Goal: Information Seeking & Learning: Find specific fact

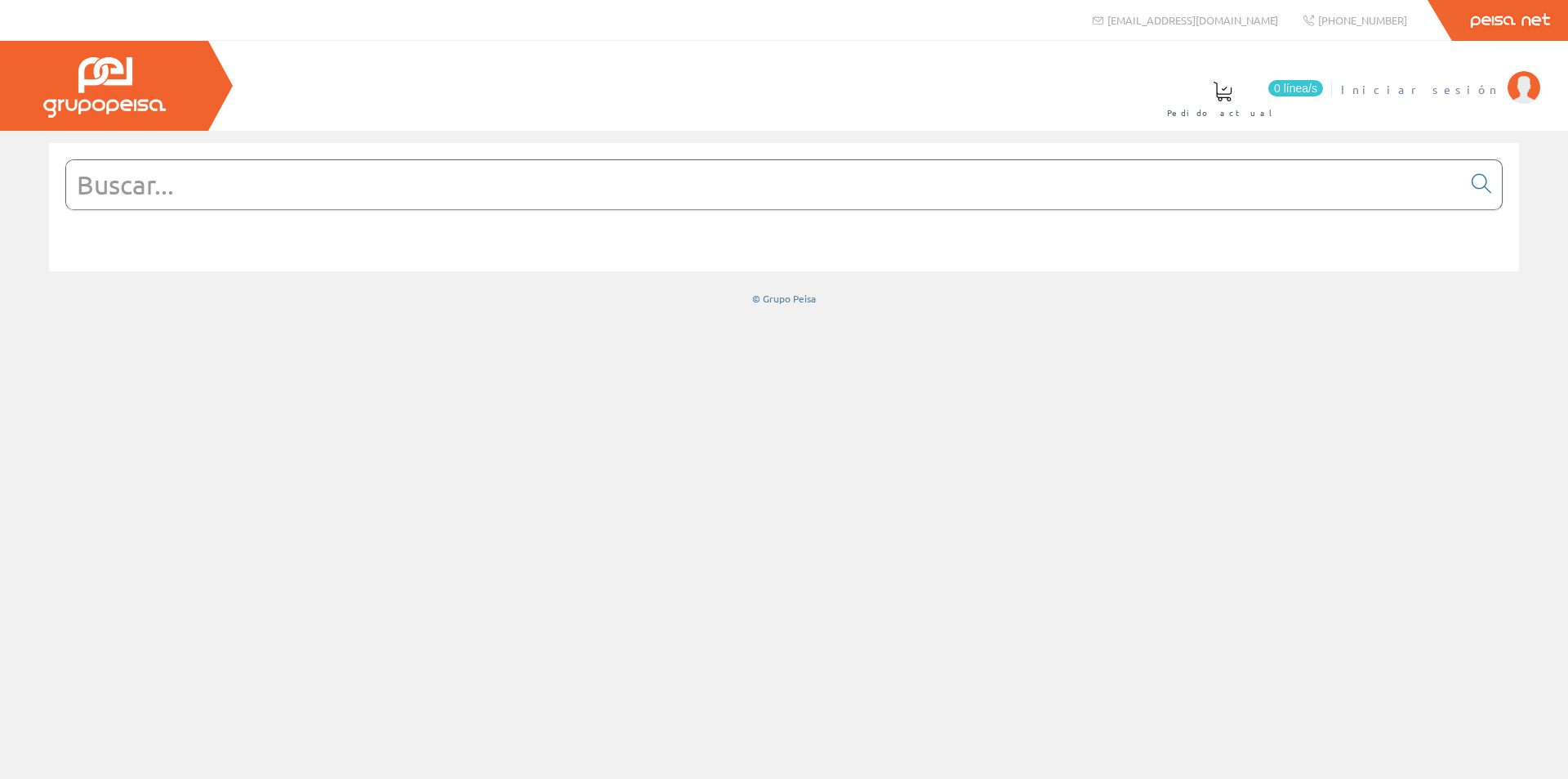
click at [1452, 92] on span "Iniciar sesión" at bounding box center [1420, 89] width 159 height 16
click at [1518, 86] on img at bounding box center [1524, 88] width 33 height 33
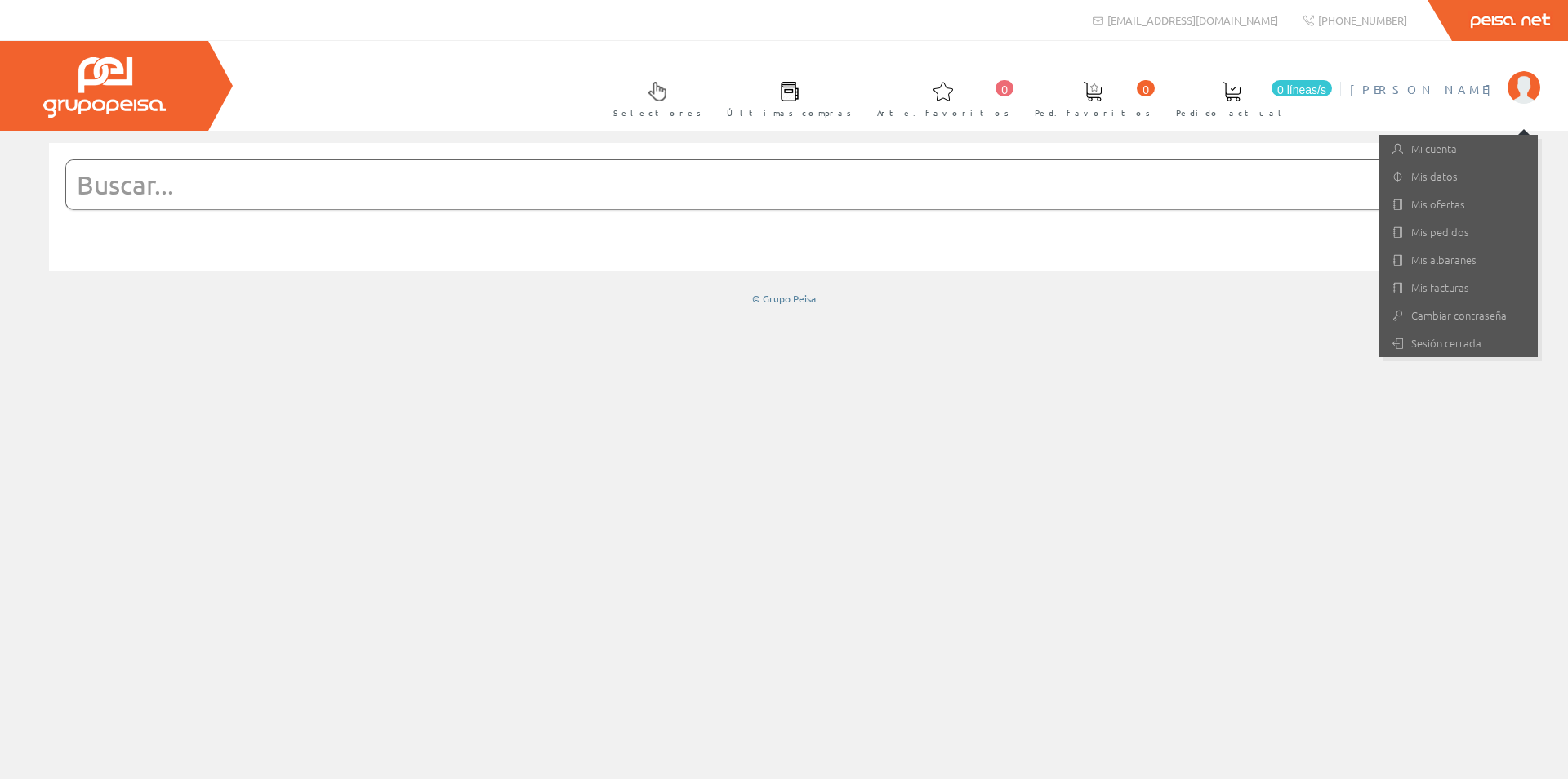
click at [670, 181] on input "text" at bounding box center [764, 184] width 1396 height 49
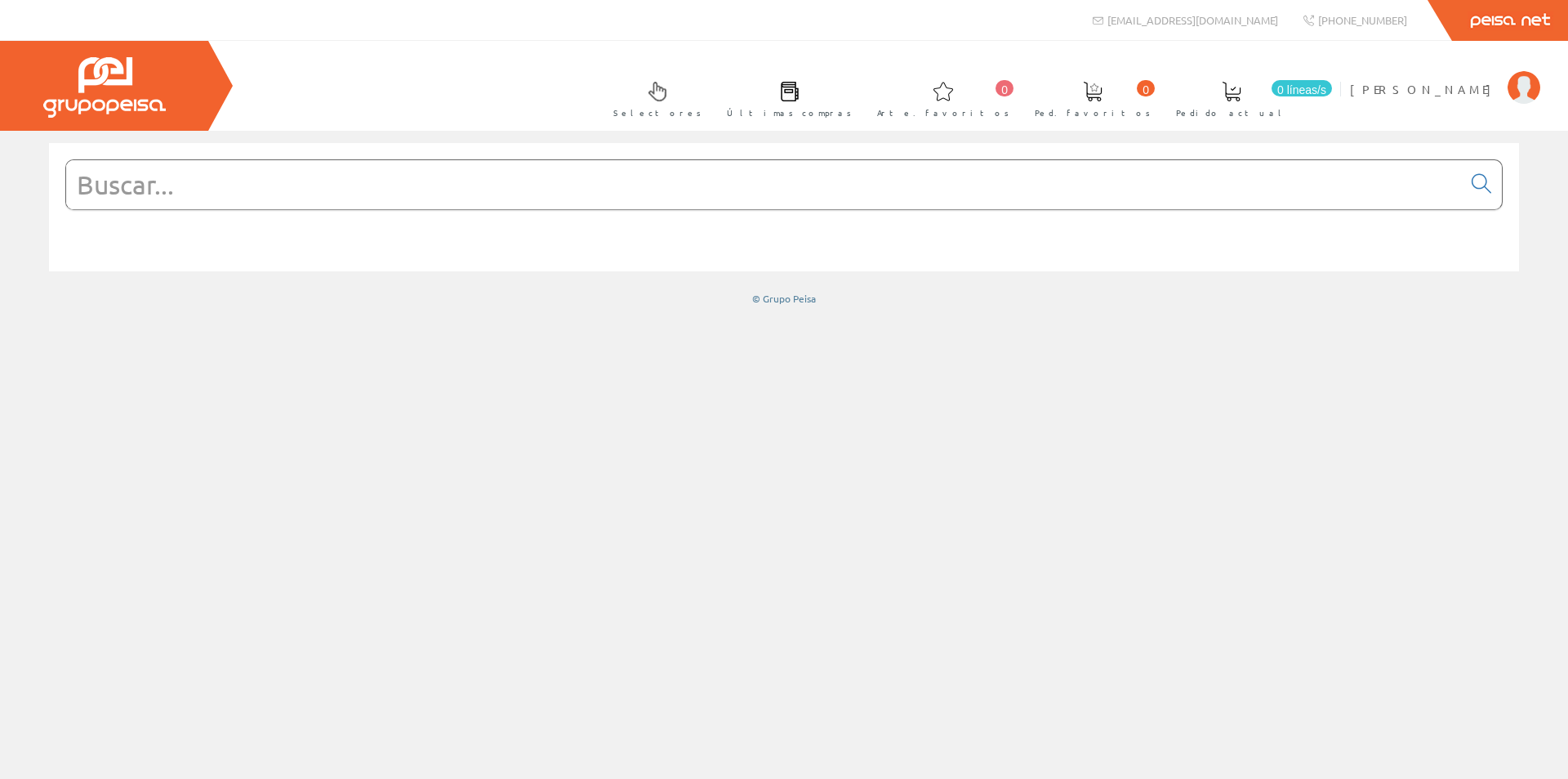
paste input "Abrazadera poliamida LH ABRANYL 35-40"
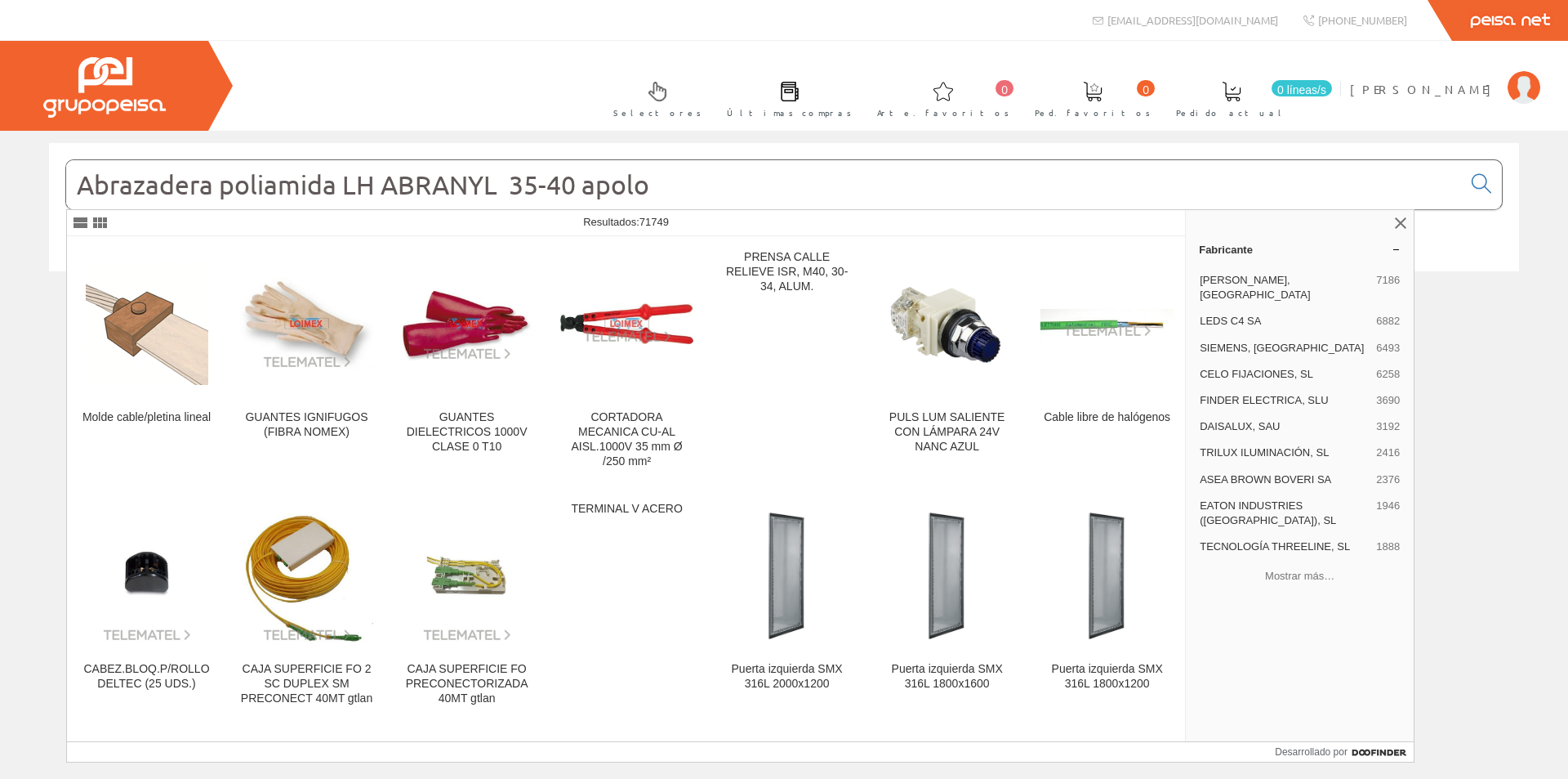
click at [731, 188] on input "Abrazadera poliamida LH ABRANYL 35-40 apolo" at bounding box center [764, 184] width 1396 height 49
drag, startPoint x: 663, startPoint y: 183, endPoint x: 609, endPoint y: 181, distance: 54.0
click at [609, 181] on input "Abrazadera poliamida LH ABRANYL 35-40 apolo" at bounding box center [764, 184] width 1396 height 49
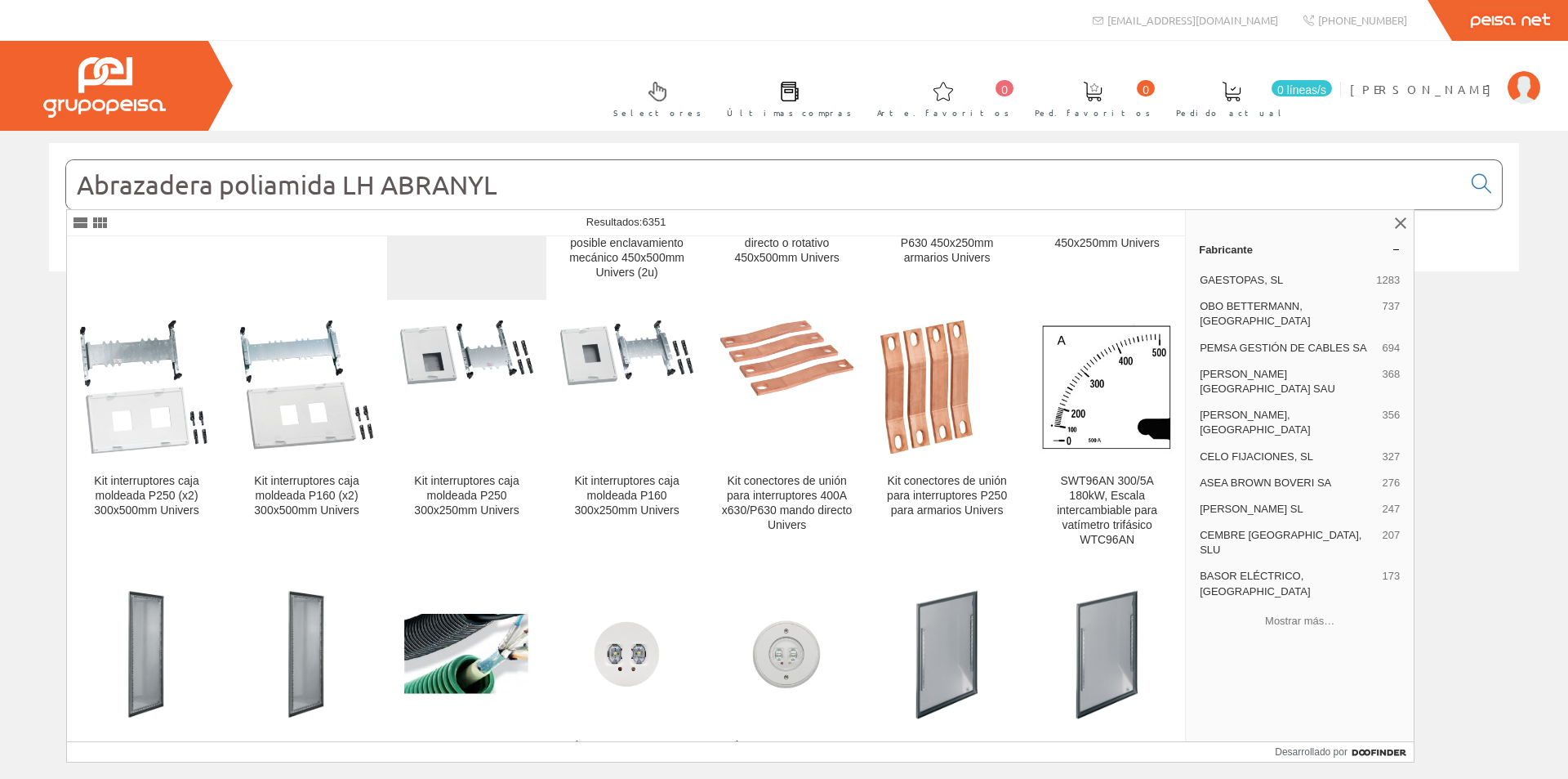
scroll to position [246, 0]
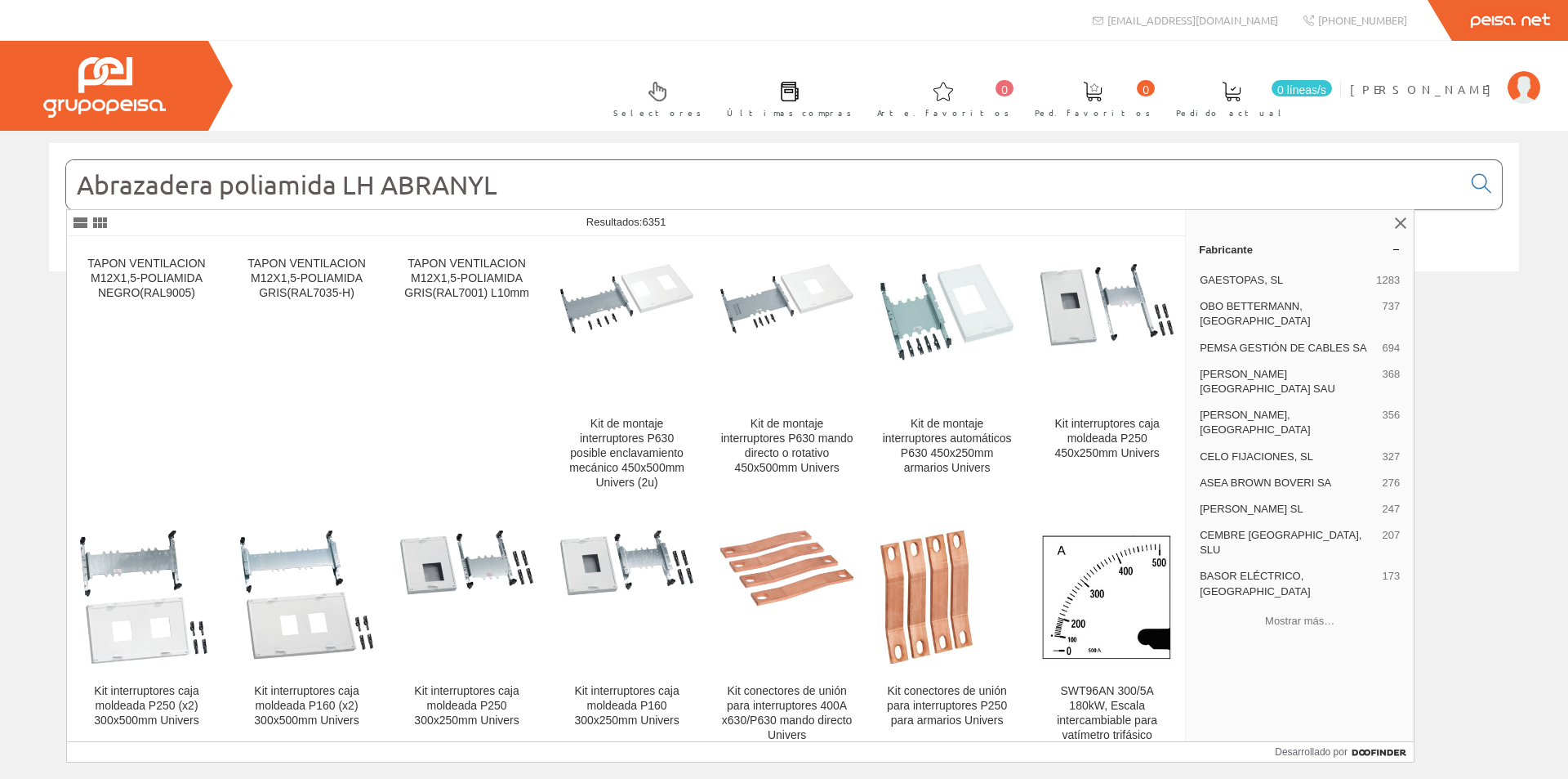
click at [73, 182] on input "Abrazadera poliamida LH ABRANYL" at bounding box center [764, 184] width 1396 height 49
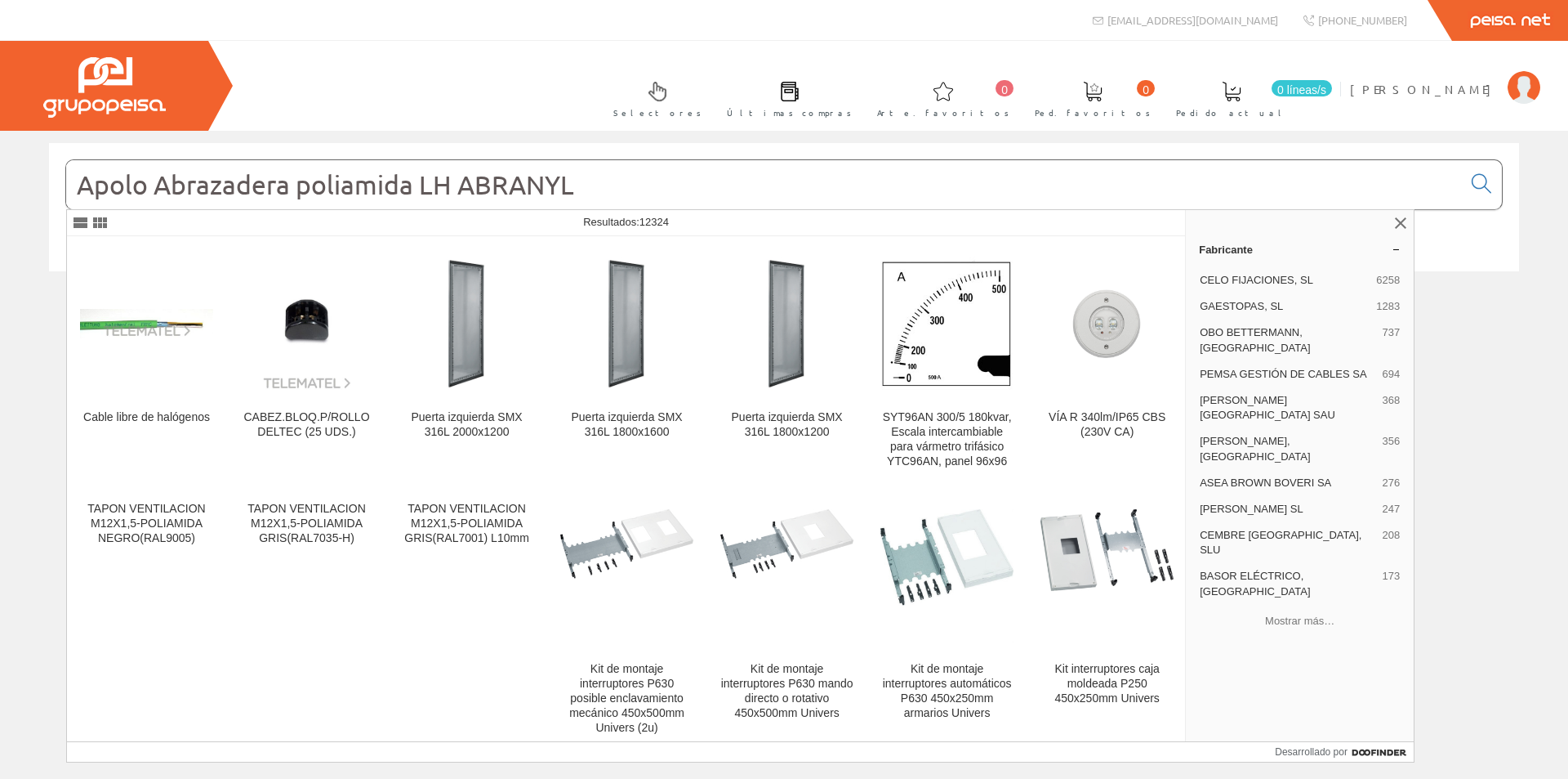
drag, startPoint x: 145, startPoint y: 182, endPoint x: 53, endPoint y: 192, distance: 92.5
click at [53, 192] on div "Apolo Abrazadera poliamida LH ABRANYL" at bounding box center [784, 206] width 1470 height 128
click at [269, 221] on div at bounding box center [209, 222] width 277 height 19
drag, startPoint x: 134, startPoint y: 177, endPoint x: 63, endPoint y: 199, distance: 74.3
click at [63, 199] on div "Celo Abrazadera poliamida LH ABRANYL" at bounding box center [784, 206] width 1470 height 128
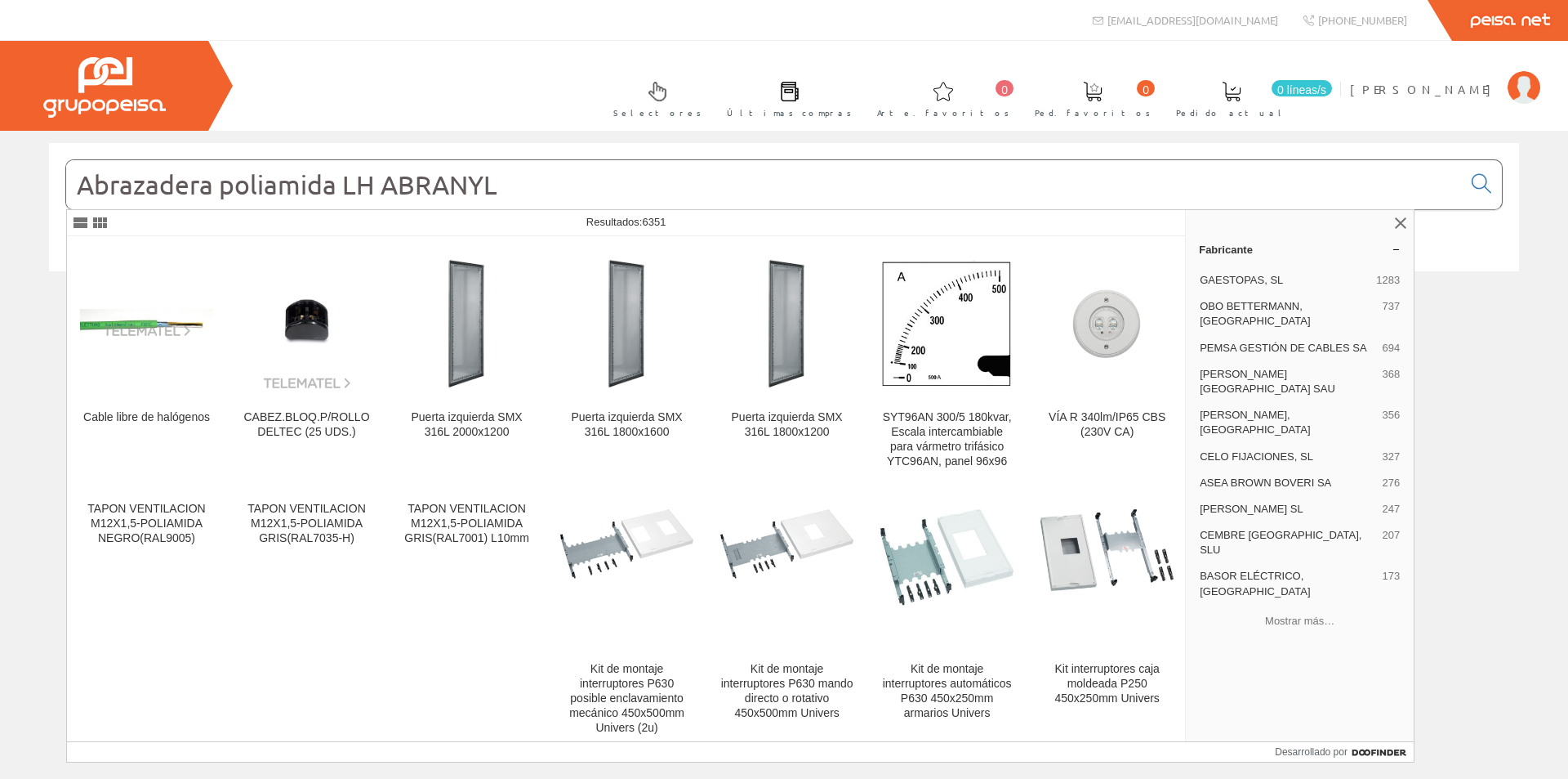
click at [512, 180] on input "Abrazadera poliamida LH ABRANYL" at bounding box center [764, 184] width 1396 height 49
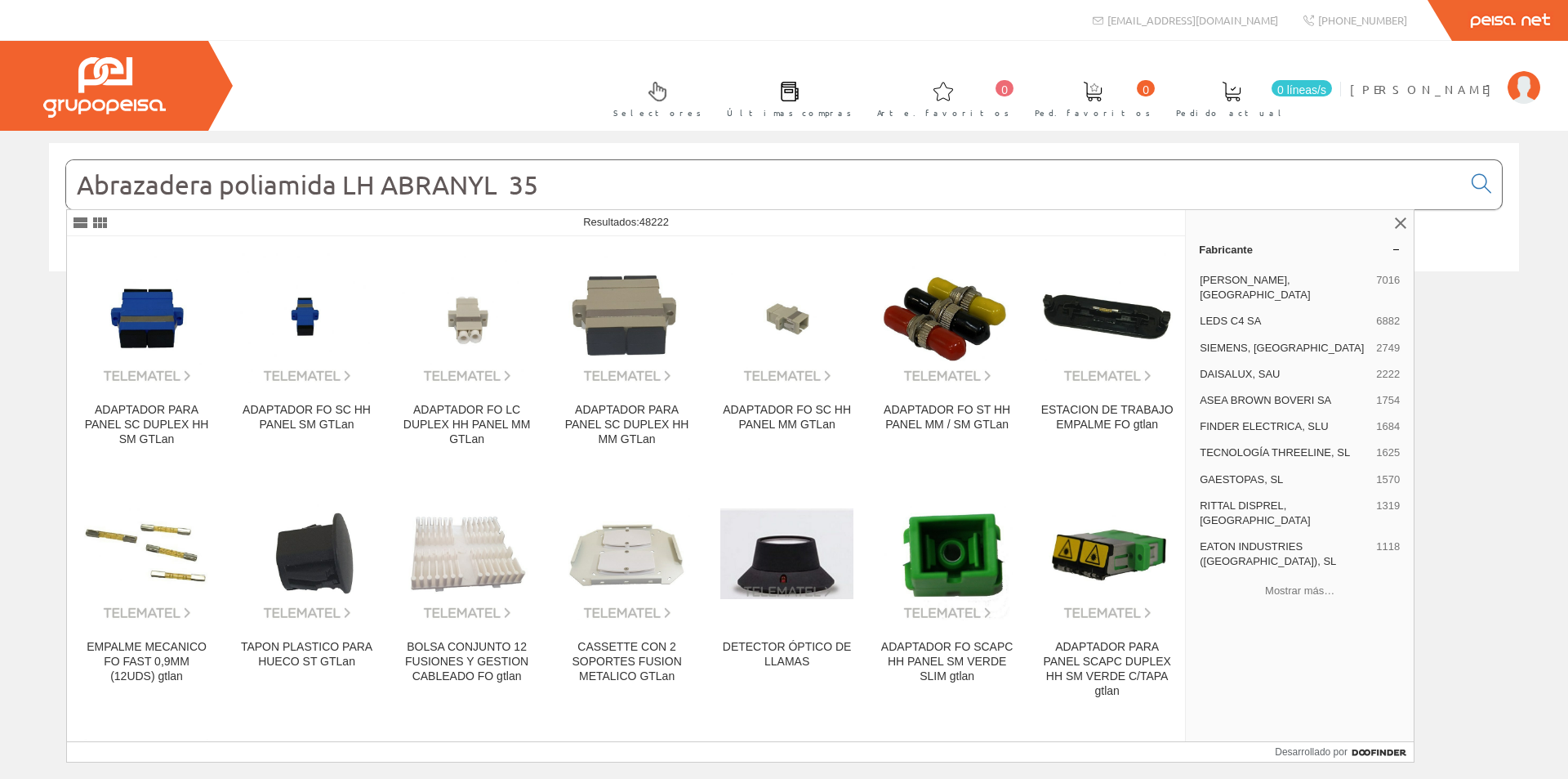
scroll to position [4657, 0]
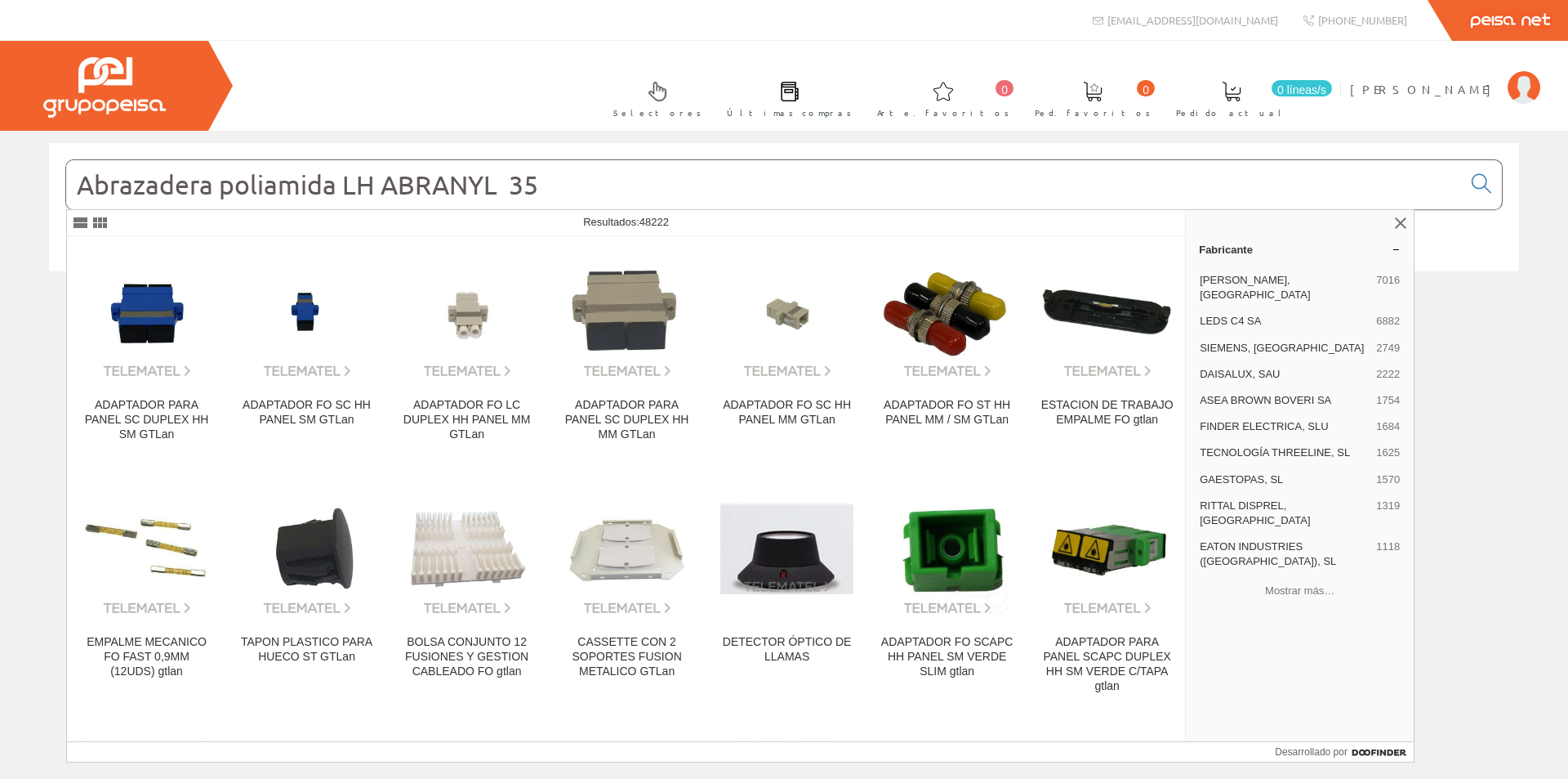
drag, startPoint x: 568, startPoint y: 184, endPoint x: 340, endPoint y: 174, distance: 228.2
click at [340, 174] on input "Abrazadera poliamida LH ABRANYL 35" at bounding box center [764, 184] width 1396 height 49
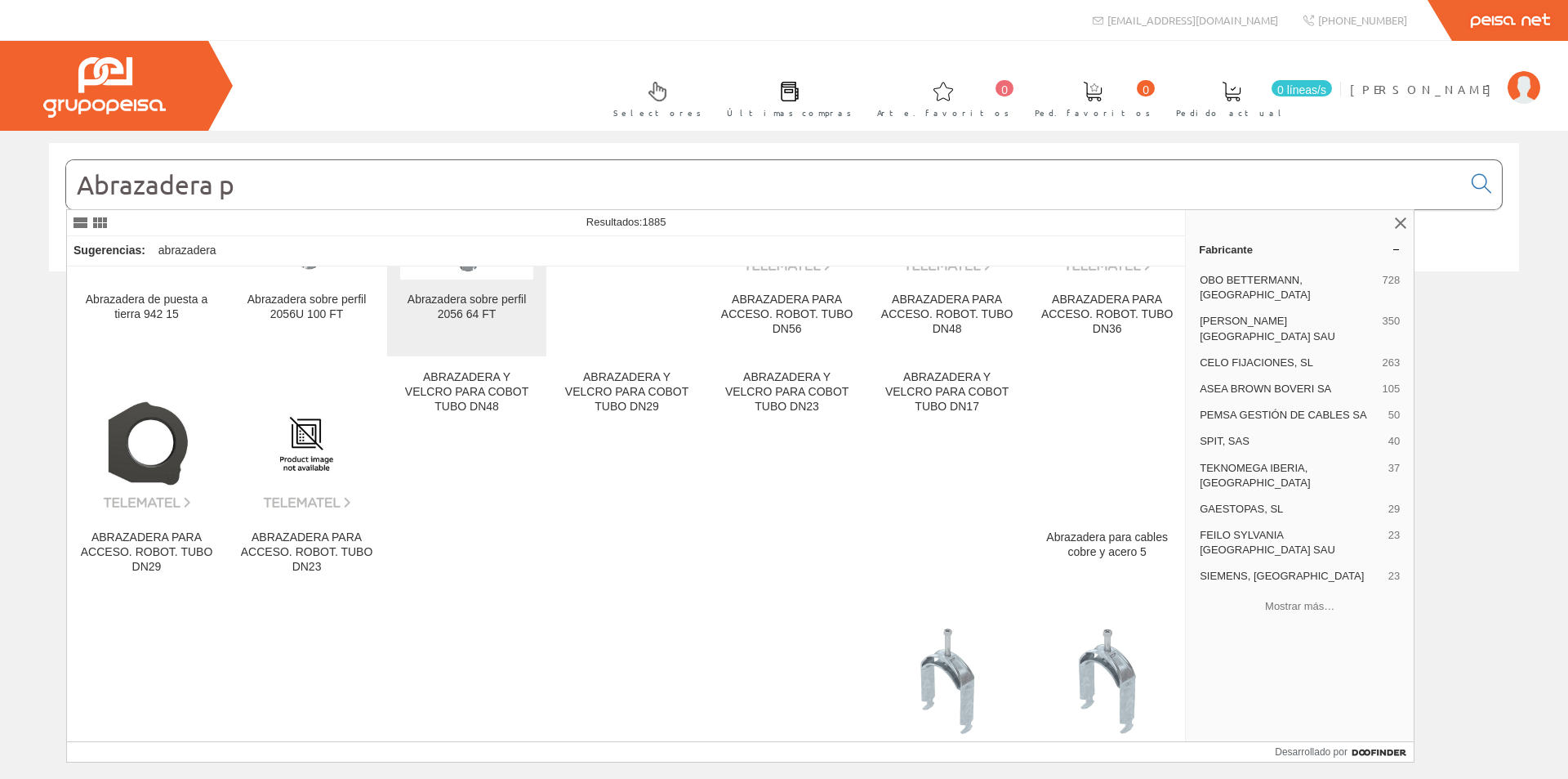
scroll to position [11518, 0]
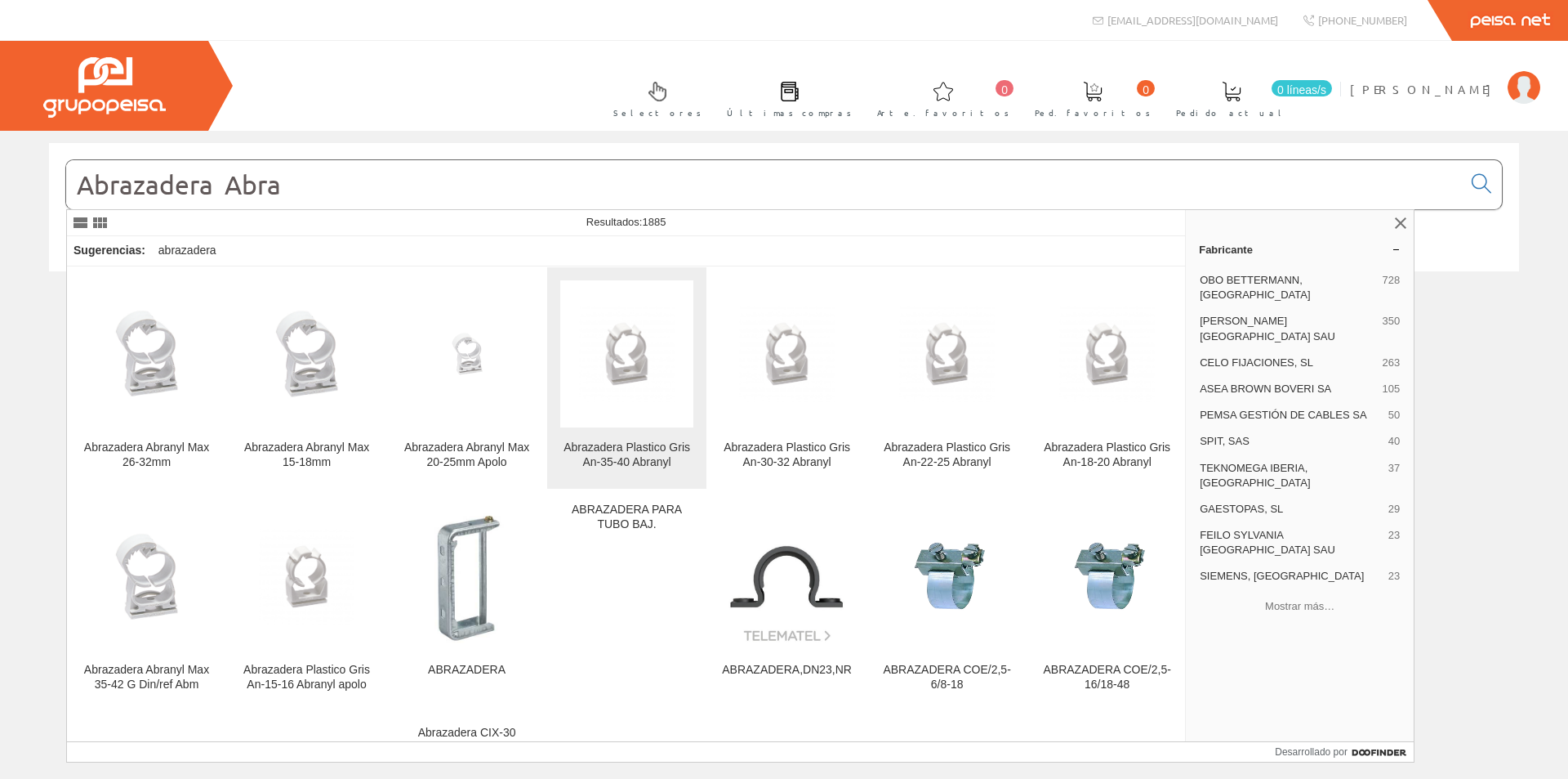
type input "Abrazadera Abra"
click at [607, 444] on font "Abrazadera Plastico Gris An-35-40 Abranyl" at bounding box center [626, 454] width 126 height 28
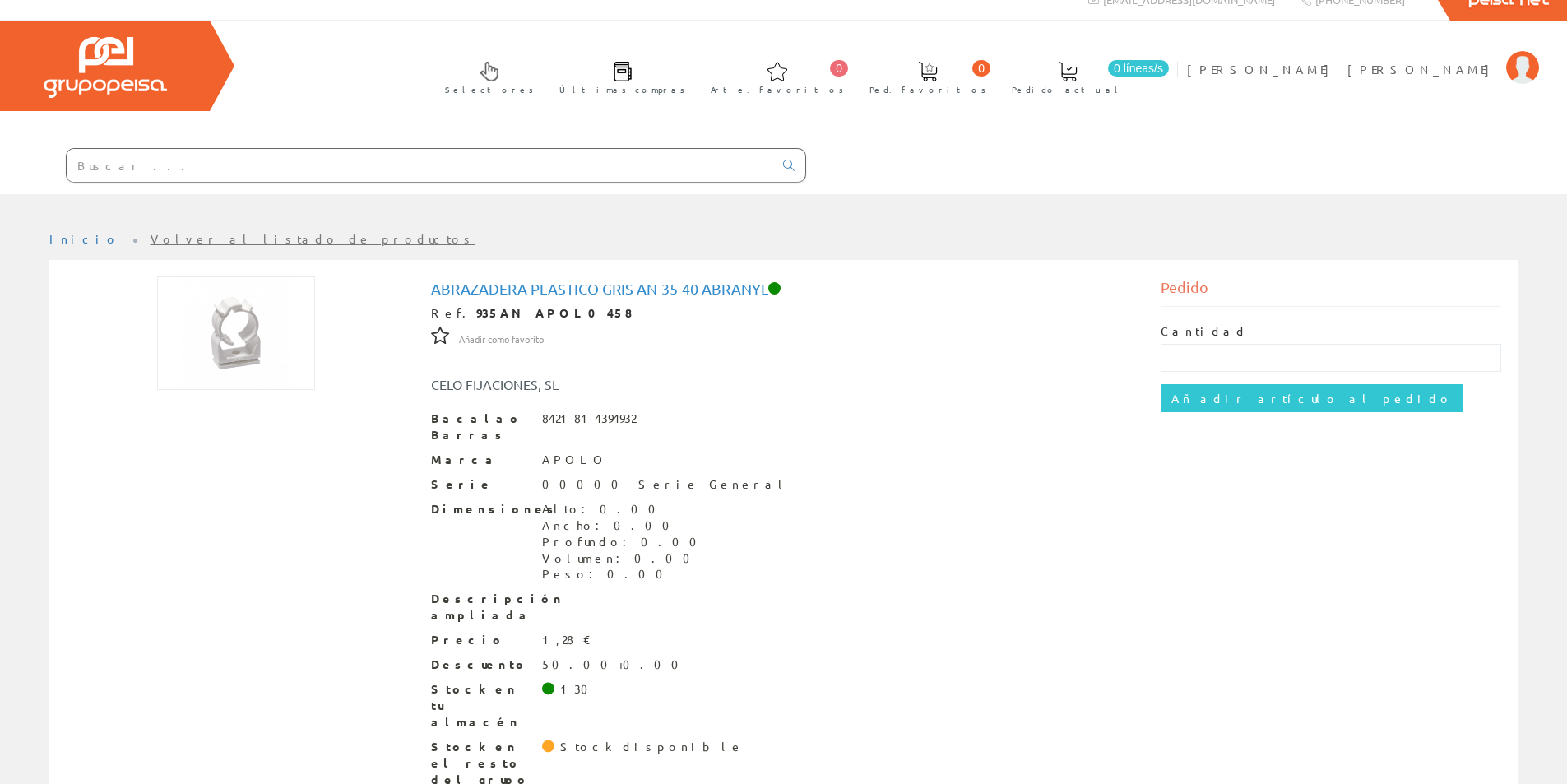
scroll to position [30, 0]
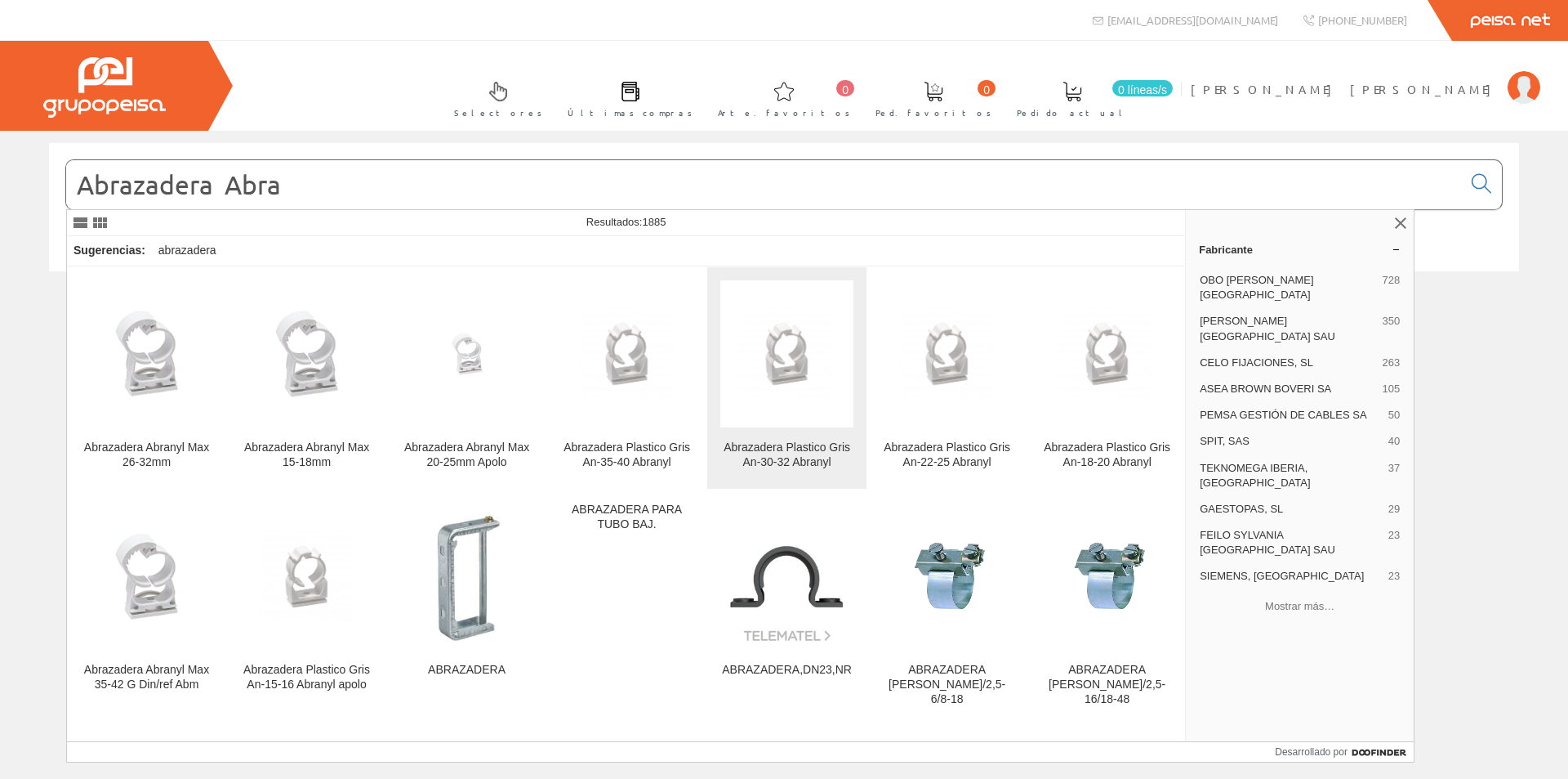
click at [786, 439] on link "Abrazadera Plastico Gris An-30-32 Abranyl" at bounding box center [786, 377] width 159 height 221
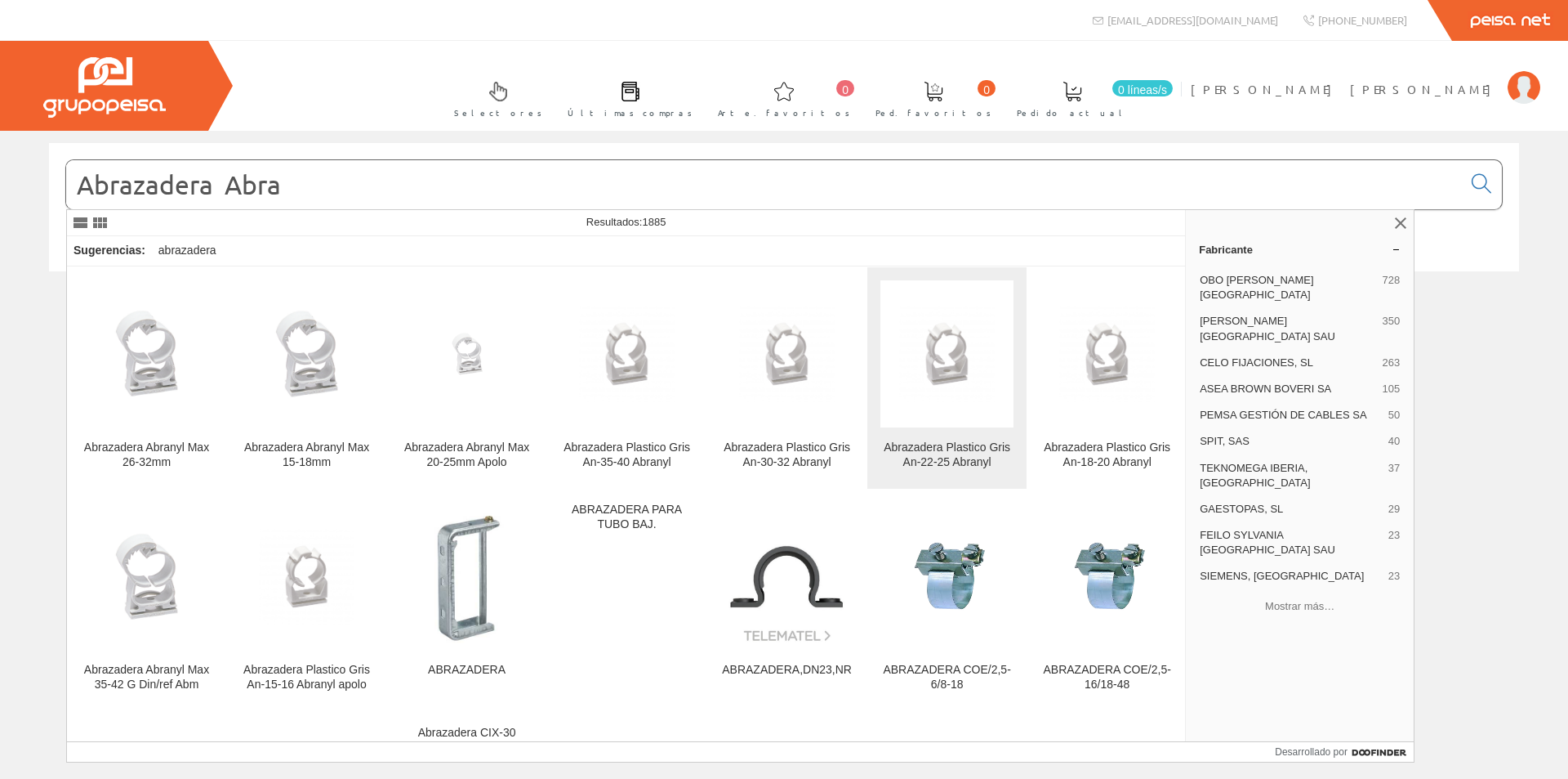
click at [918, 454] on font "Abrazadera Plastico Gris An-22-25 Abranyl" at bounding box center [946, 454] width 126 height 28
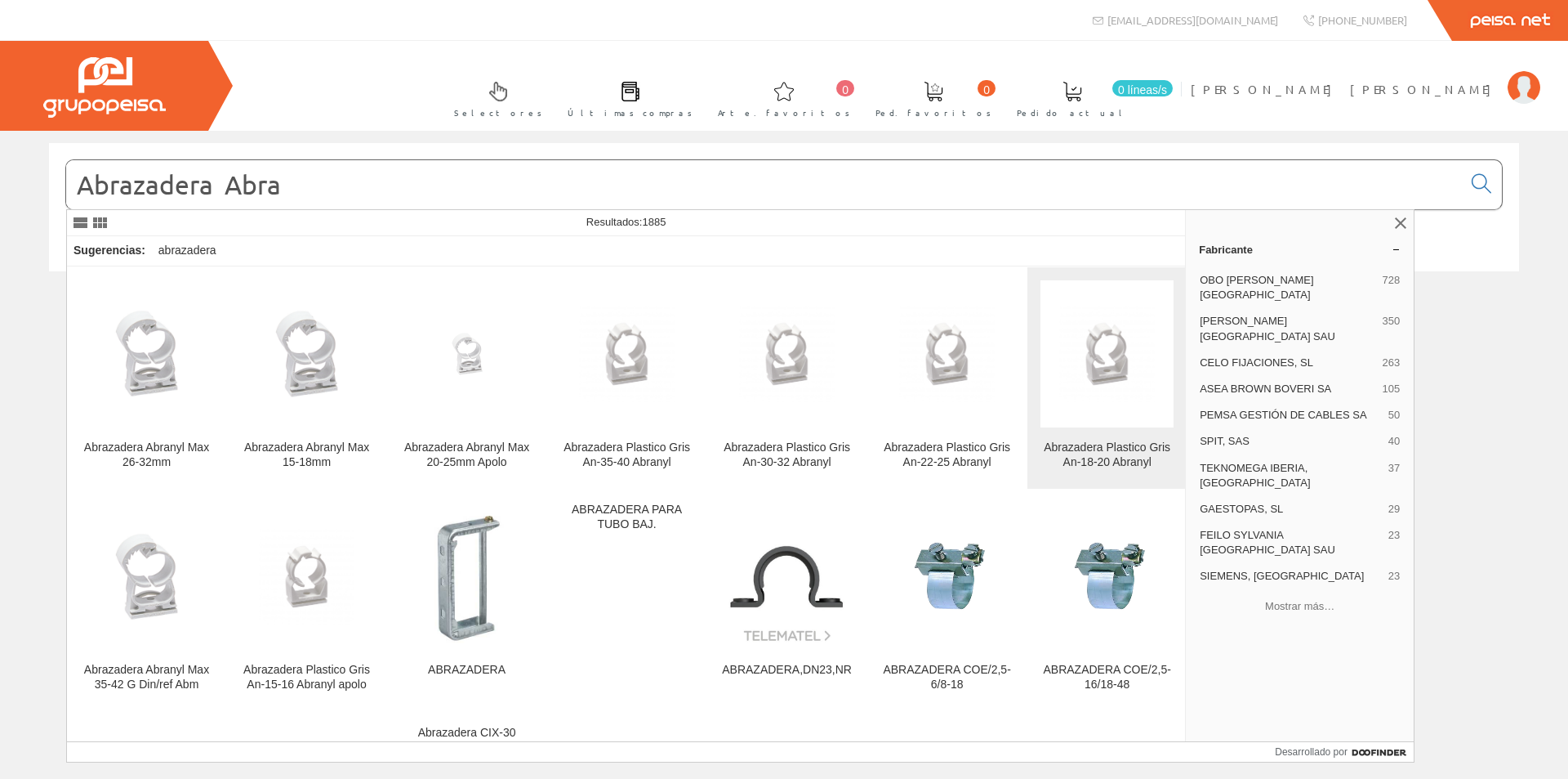
click at [1083, 377] on img at bounding box center [1107, 352] width 133 height 95
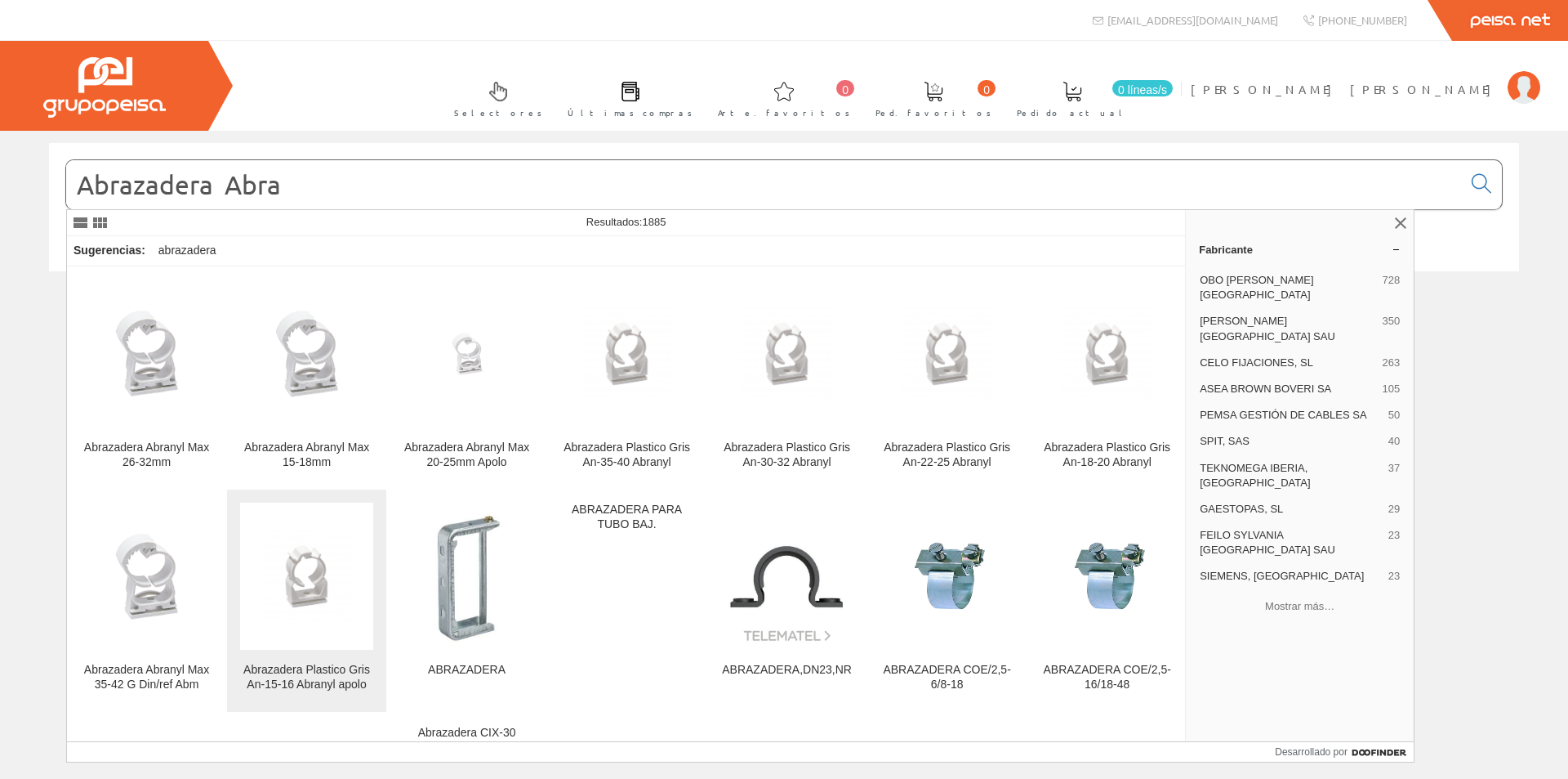
click at [338, 614] on img at bounding box center [306, 576] width 133 height 95
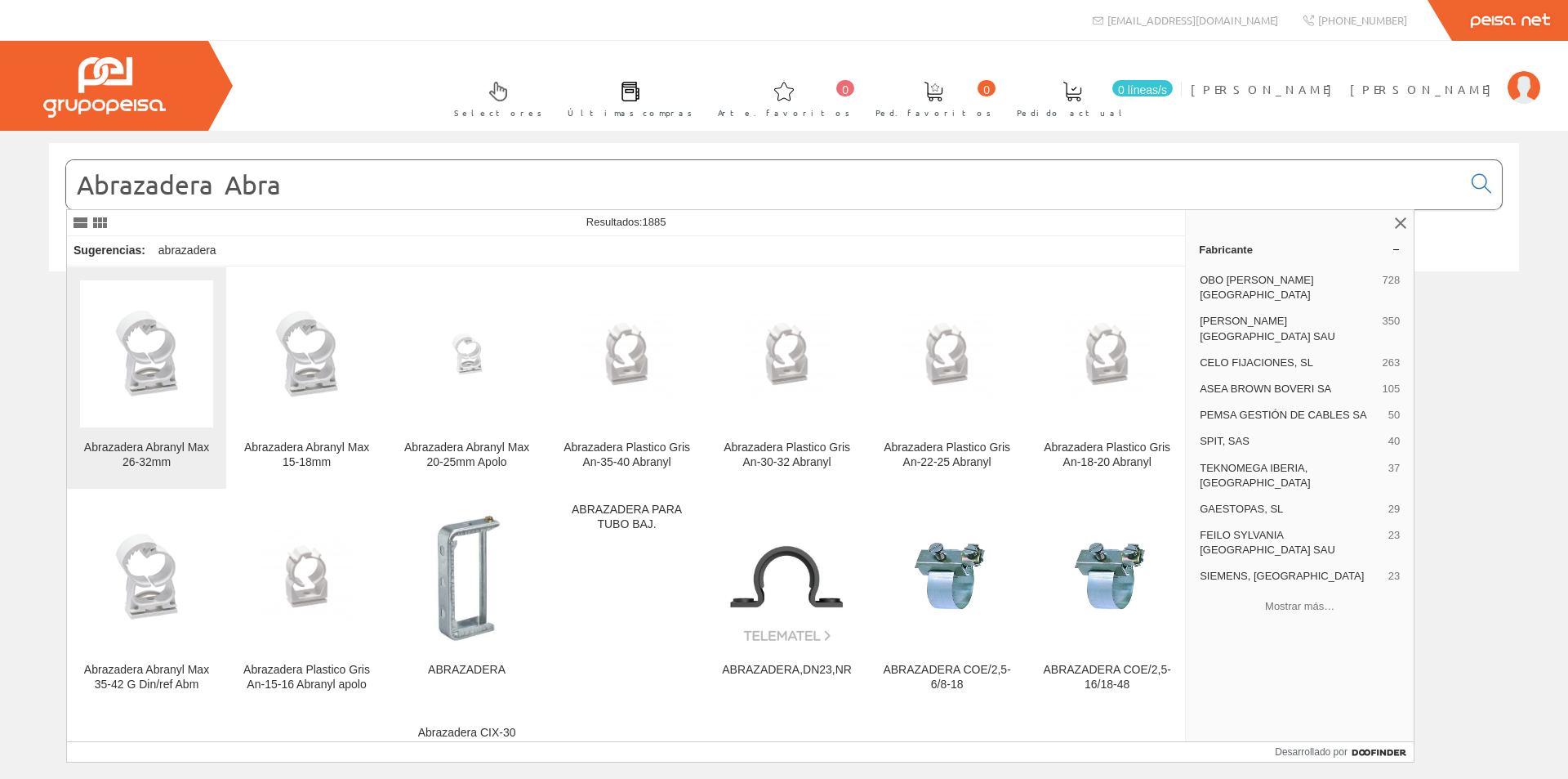
click at [159, 403] on img at bounding box center [146, 353] width 133 height 133
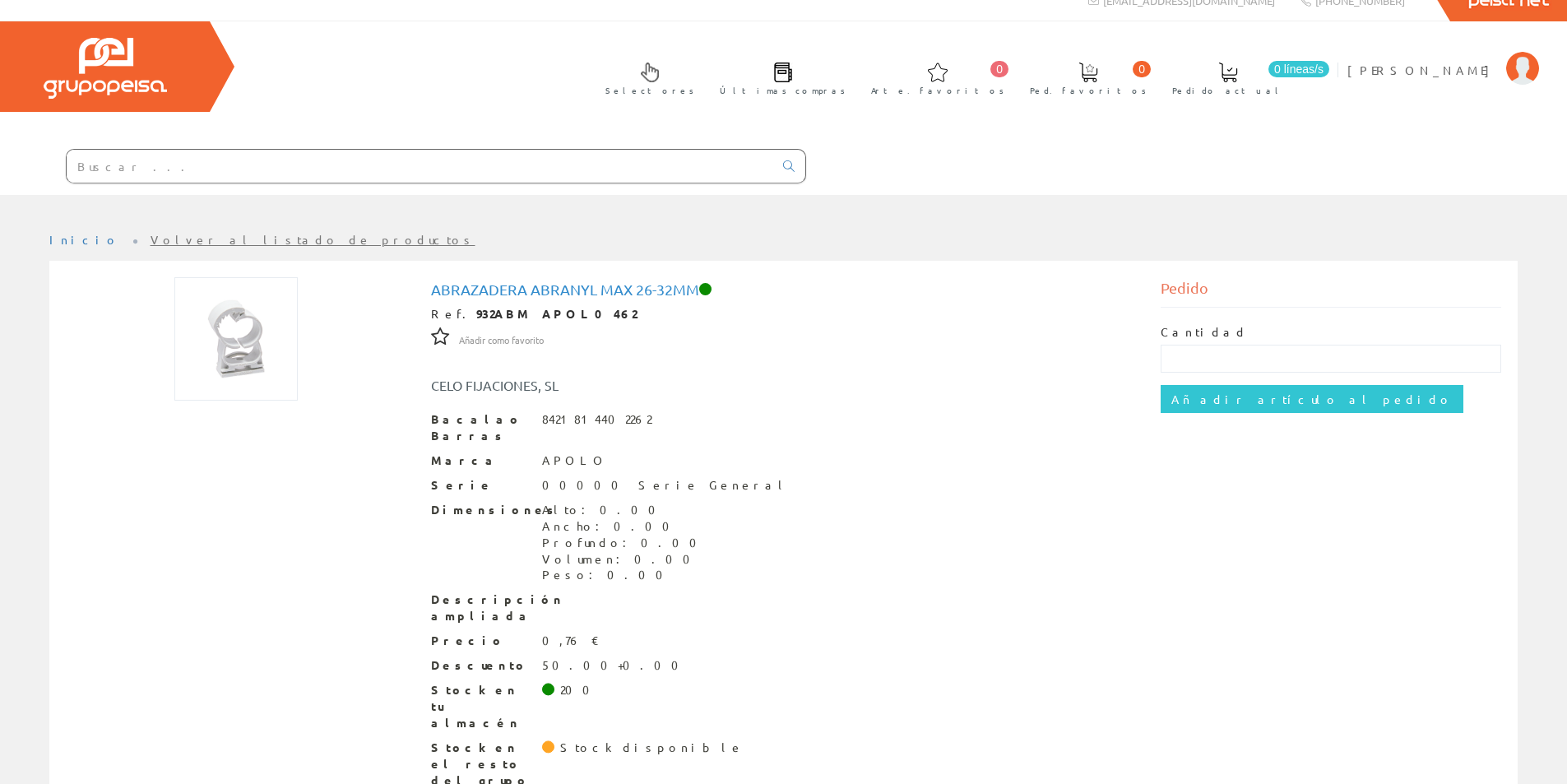
scroll to position [30, 0]
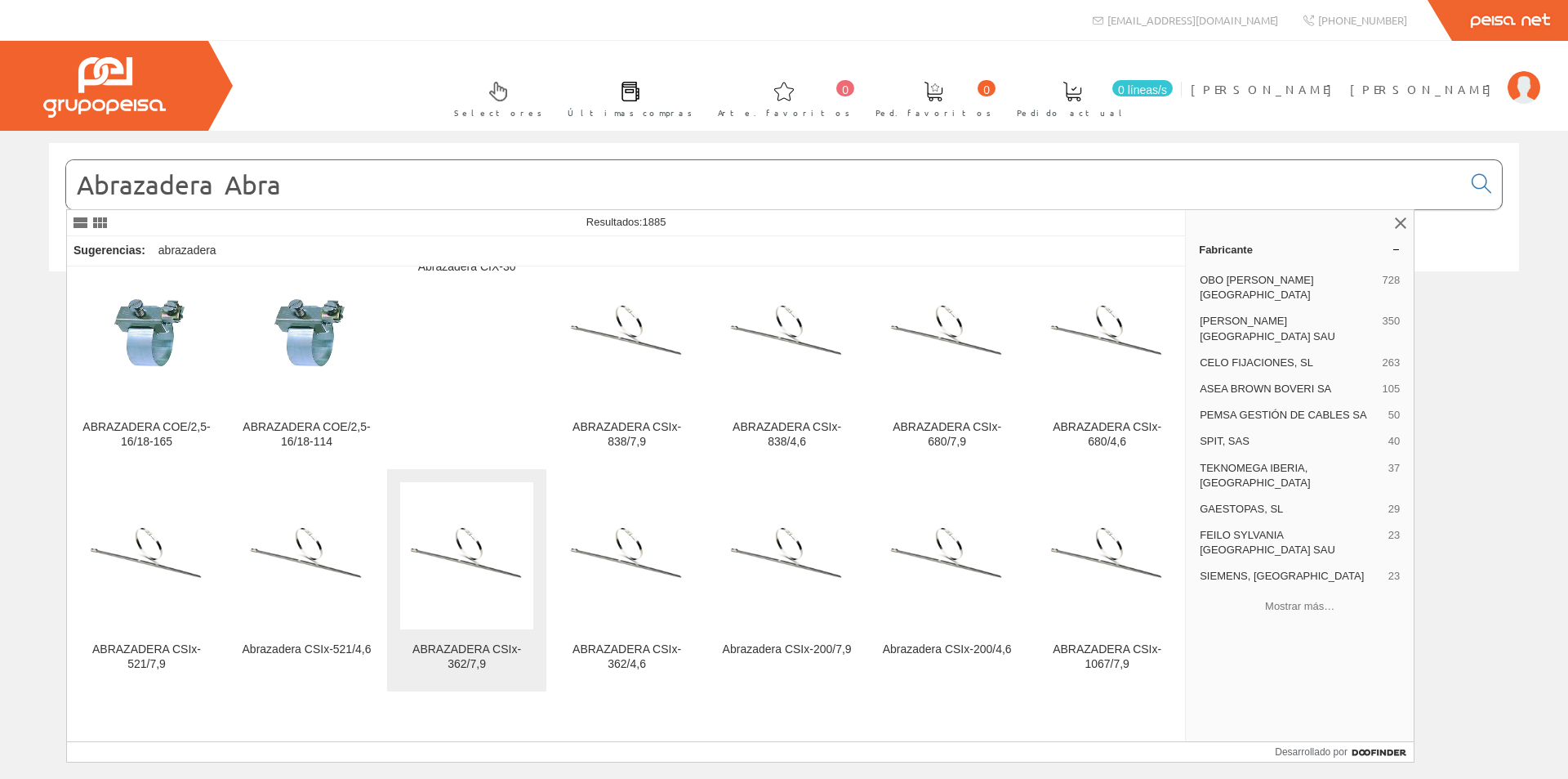
scroll to position [408, 0]
